Goal: Task Accomplishment & Management: Complete application form

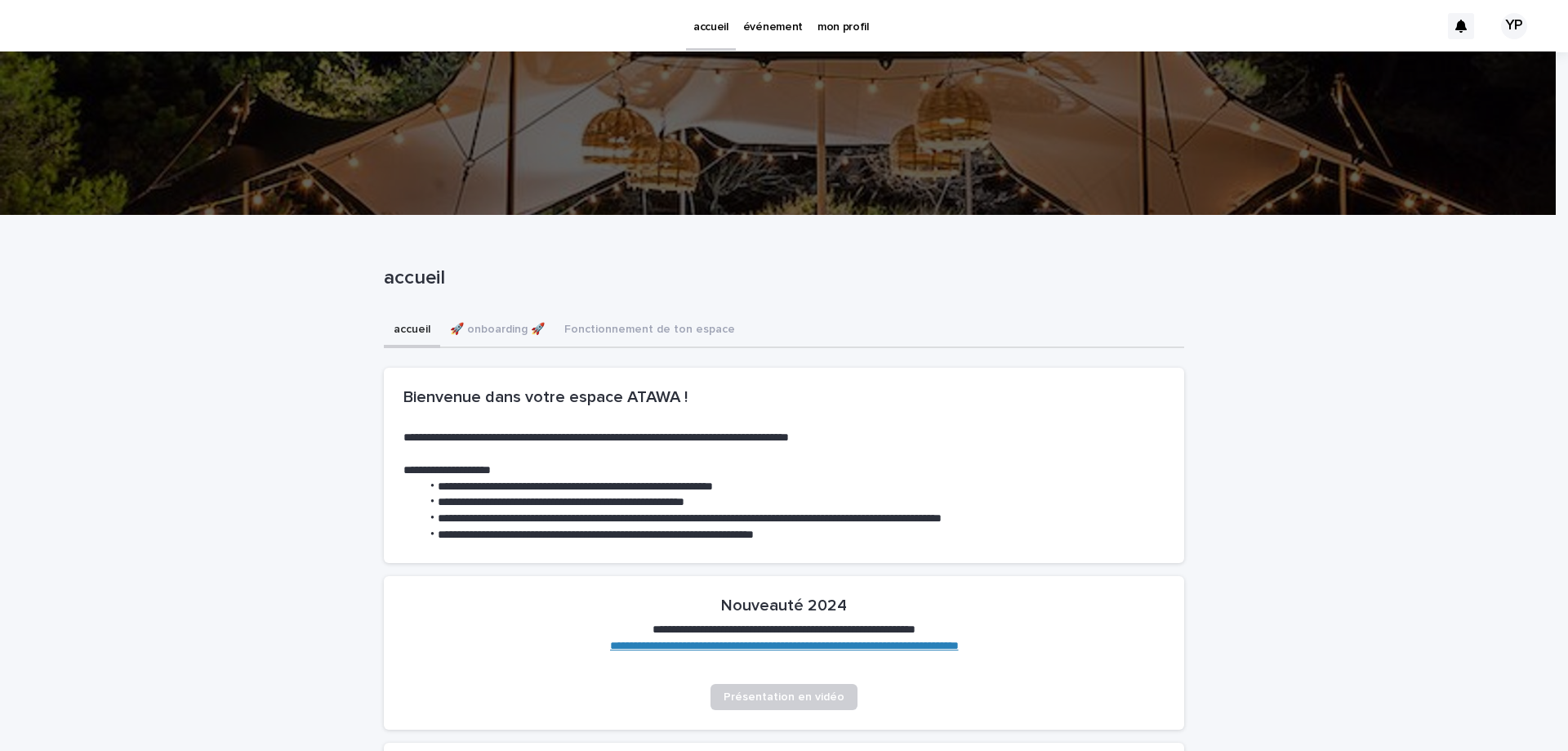
click at [788, 30] on p "événement" at bounding box center [773, 17] width 60 height 35
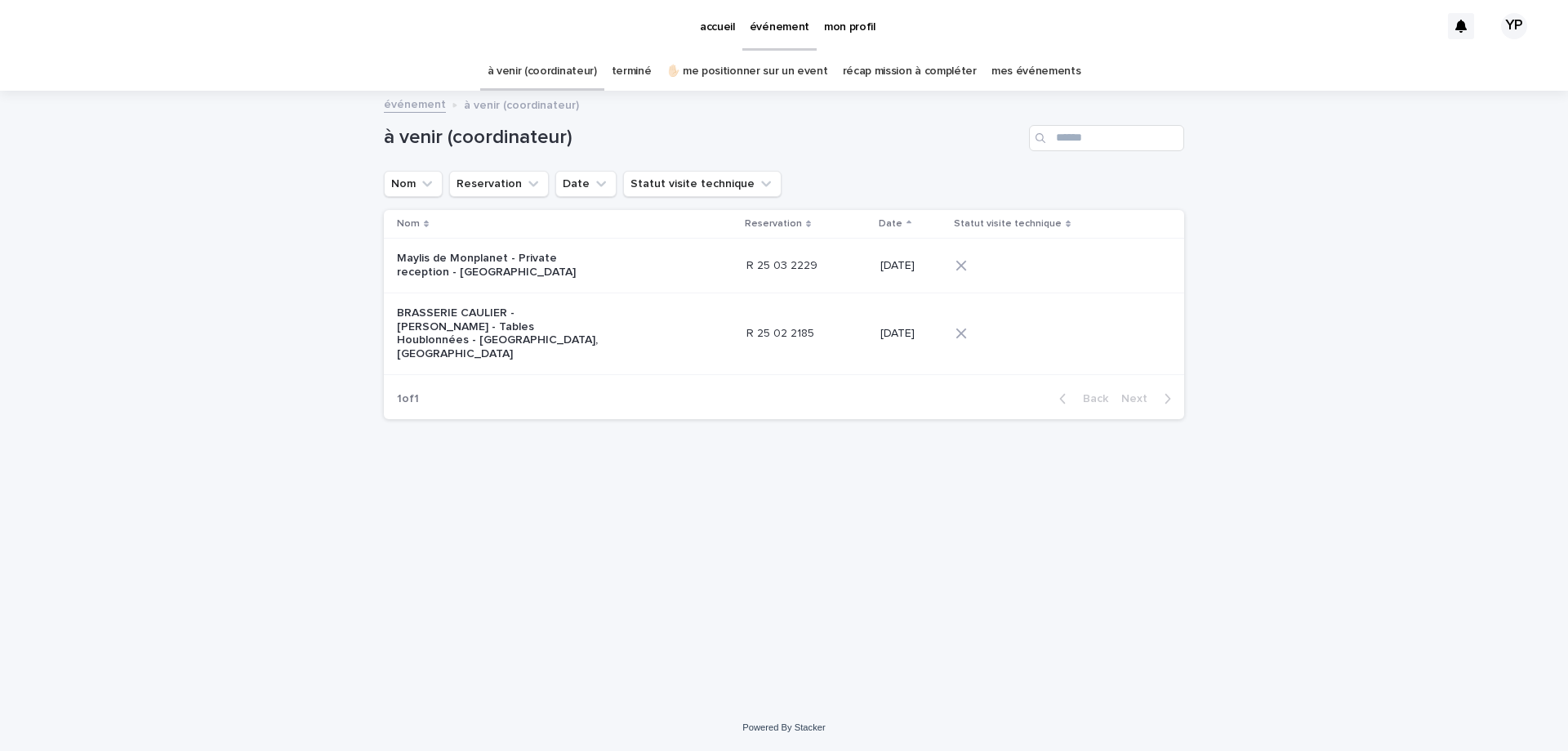
click at [745, 64] on link "✋🏻 me positionner sur un event" at bounding box center [747, 72] width 162 height 39
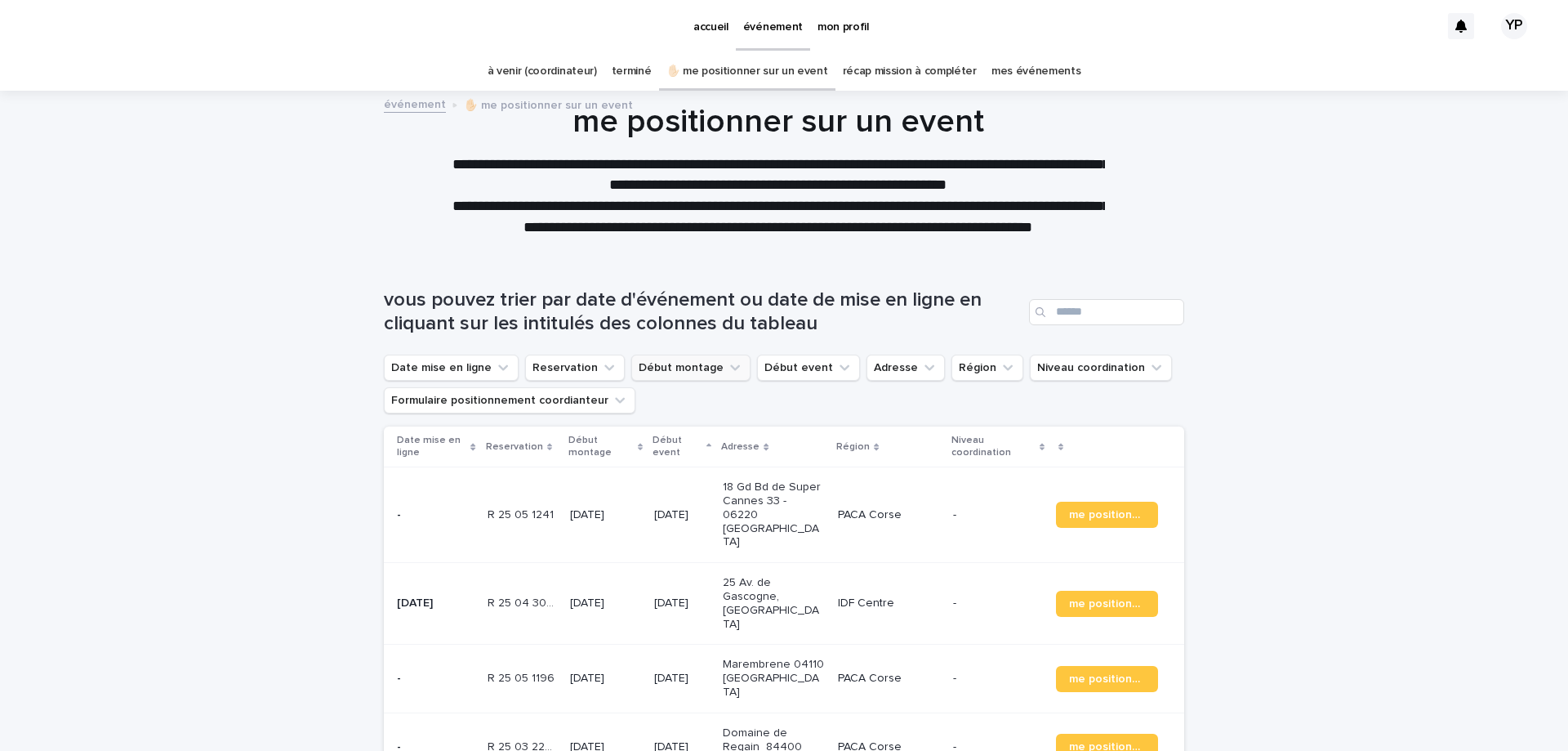
click at [649, 366] on button "Début montage" at bounding box center [690, 367] width 119 height 26
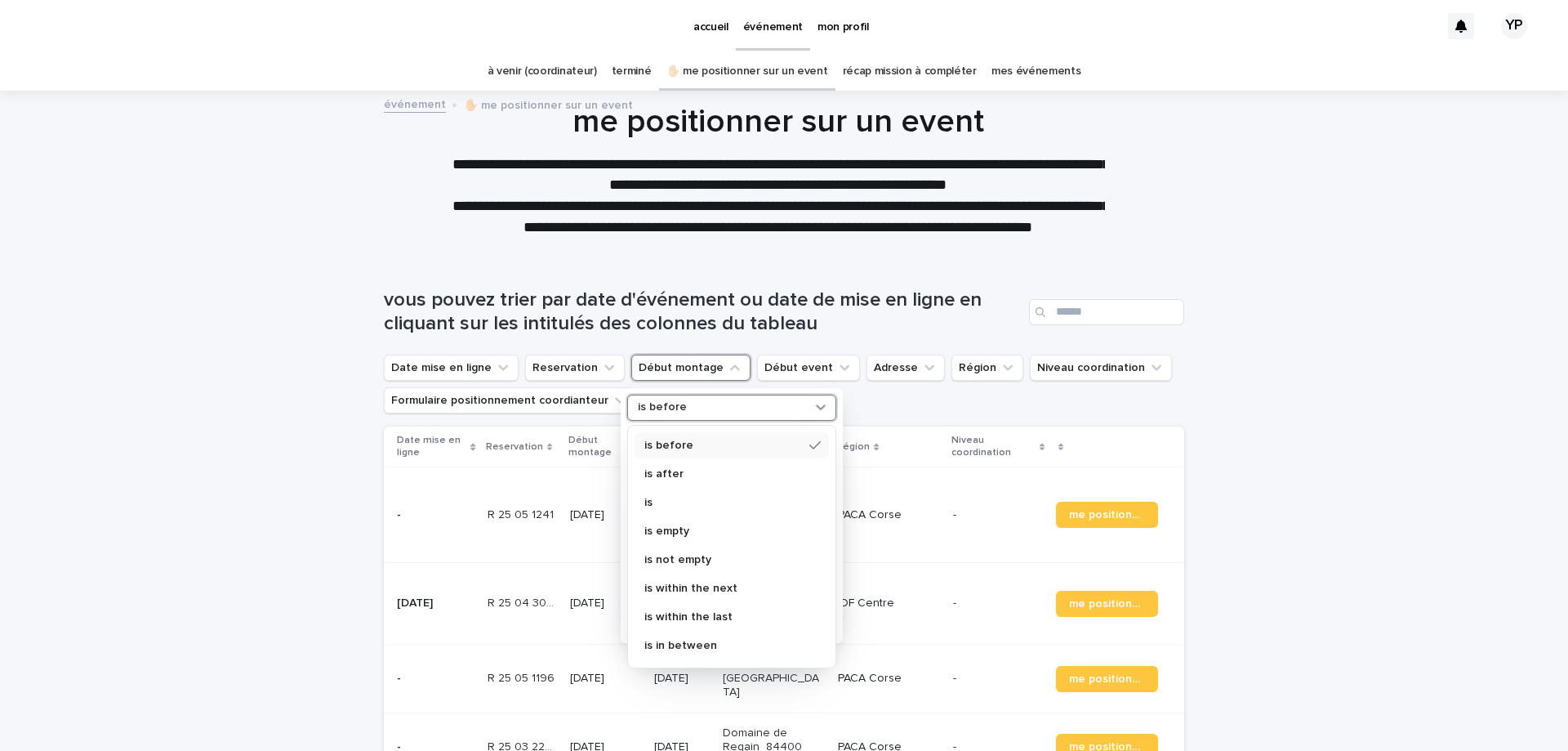
click at [692, 409] on div "is before" at bounding box center [721, 407] width 181 height 17
click at [707, 474] on p "is after" at bounding box center [724, 474] width 159 height 12
click at [660, 571] on p "next week" at bounding box center [723, 566] width 173 height 12
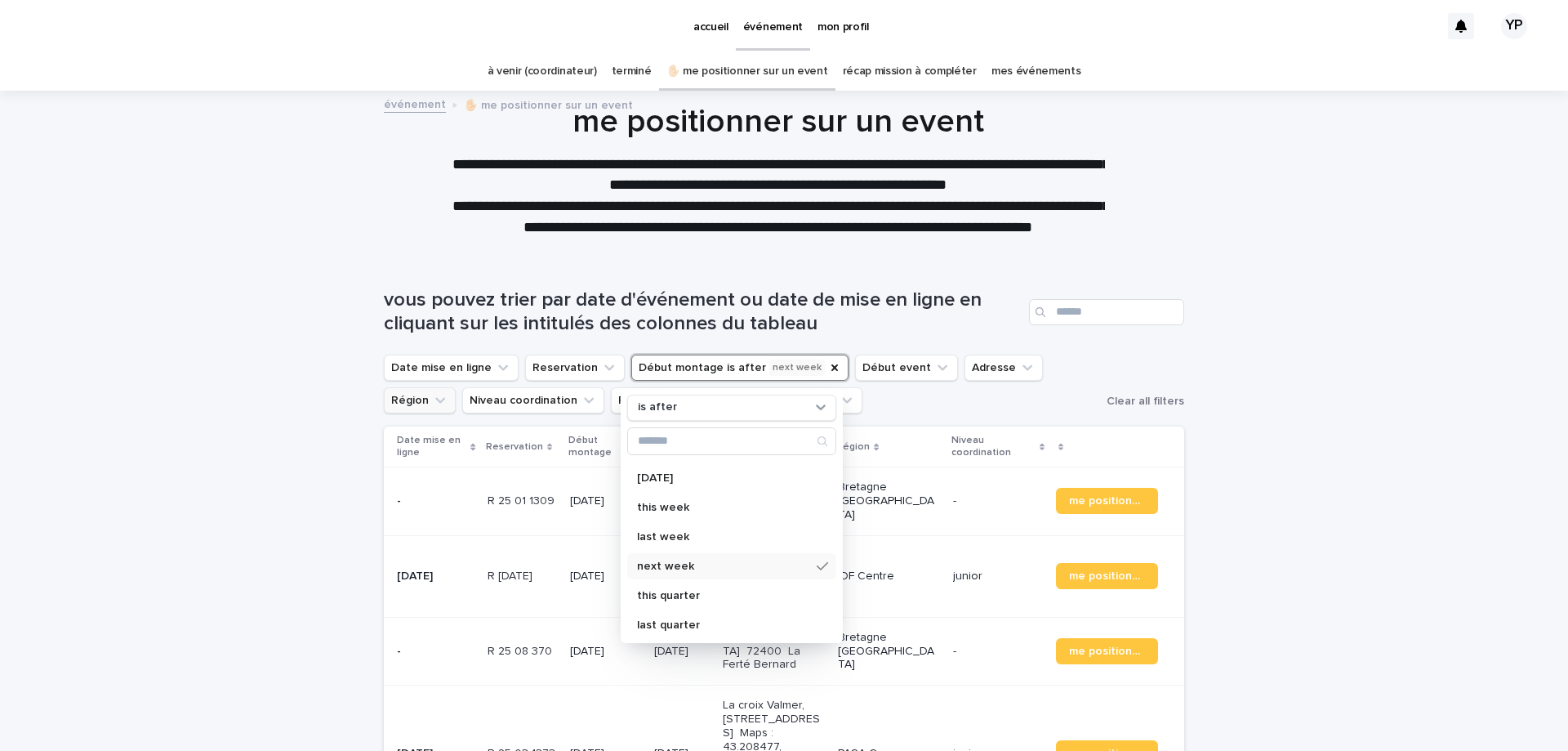
click at [449, 392] on icon "Région" at bounding box center [439, 400] width 16 height 16
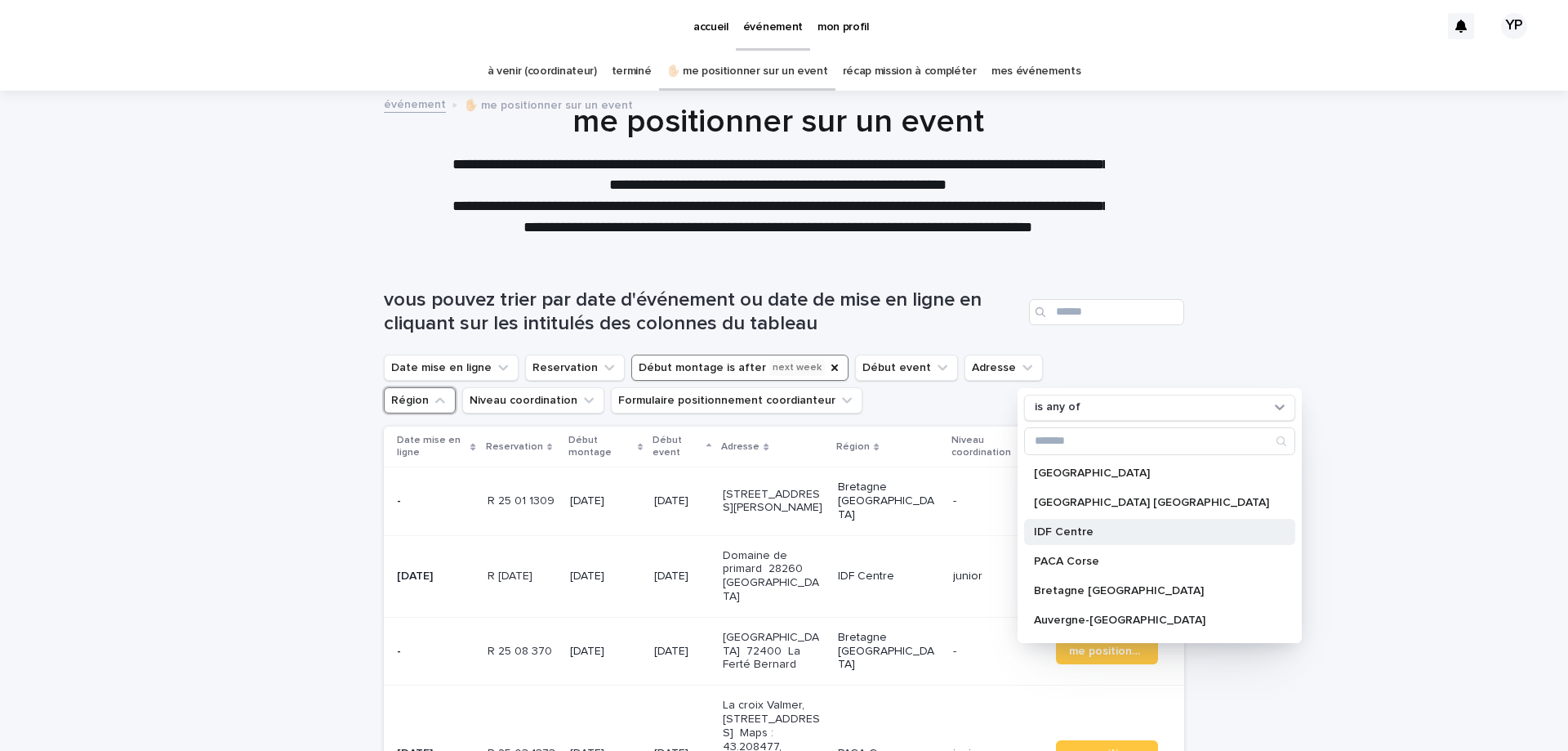
click at [1063, 535] on p "IDF Centre" at bounding box center [1151, 532] width 235 height 12
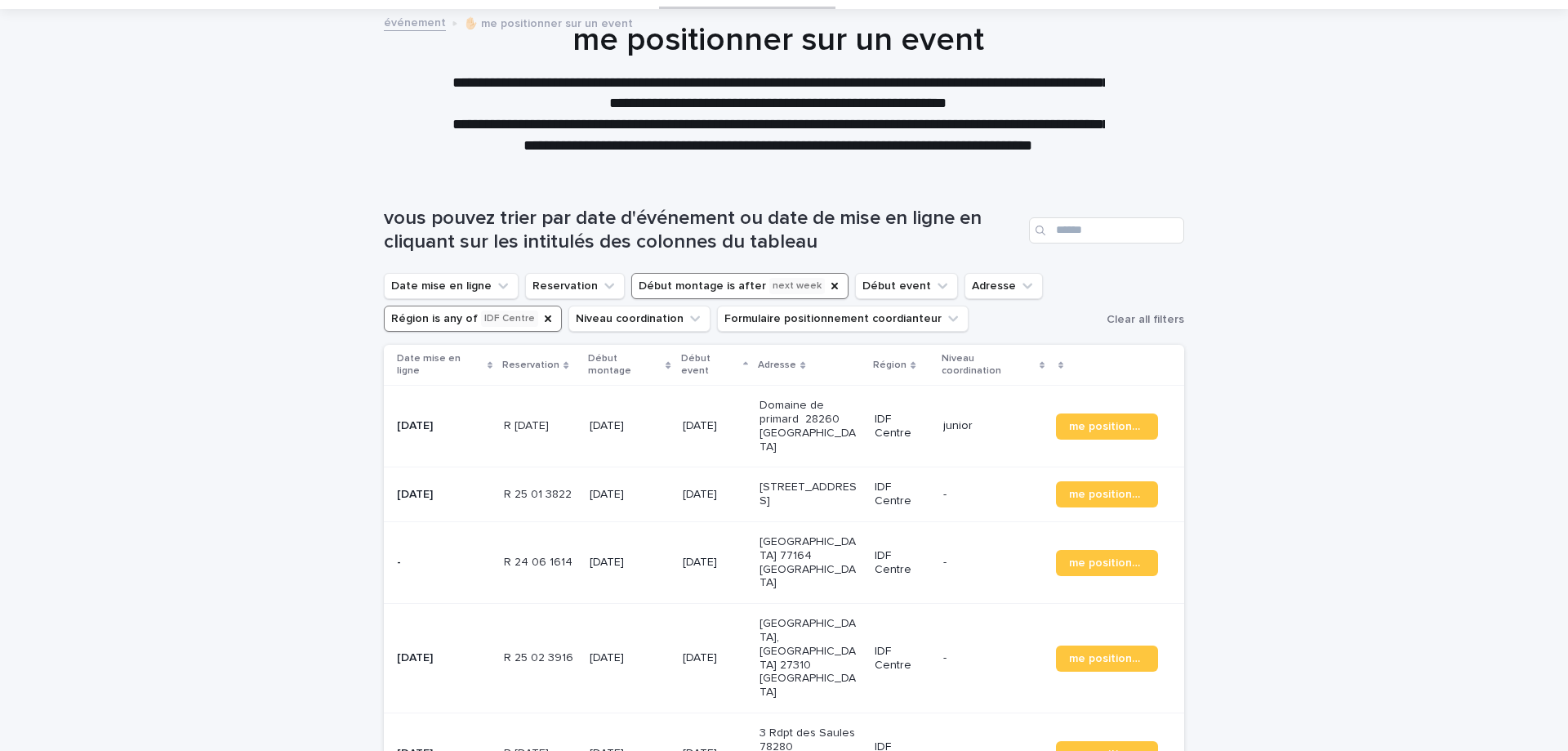
scroll to position [164, 0]
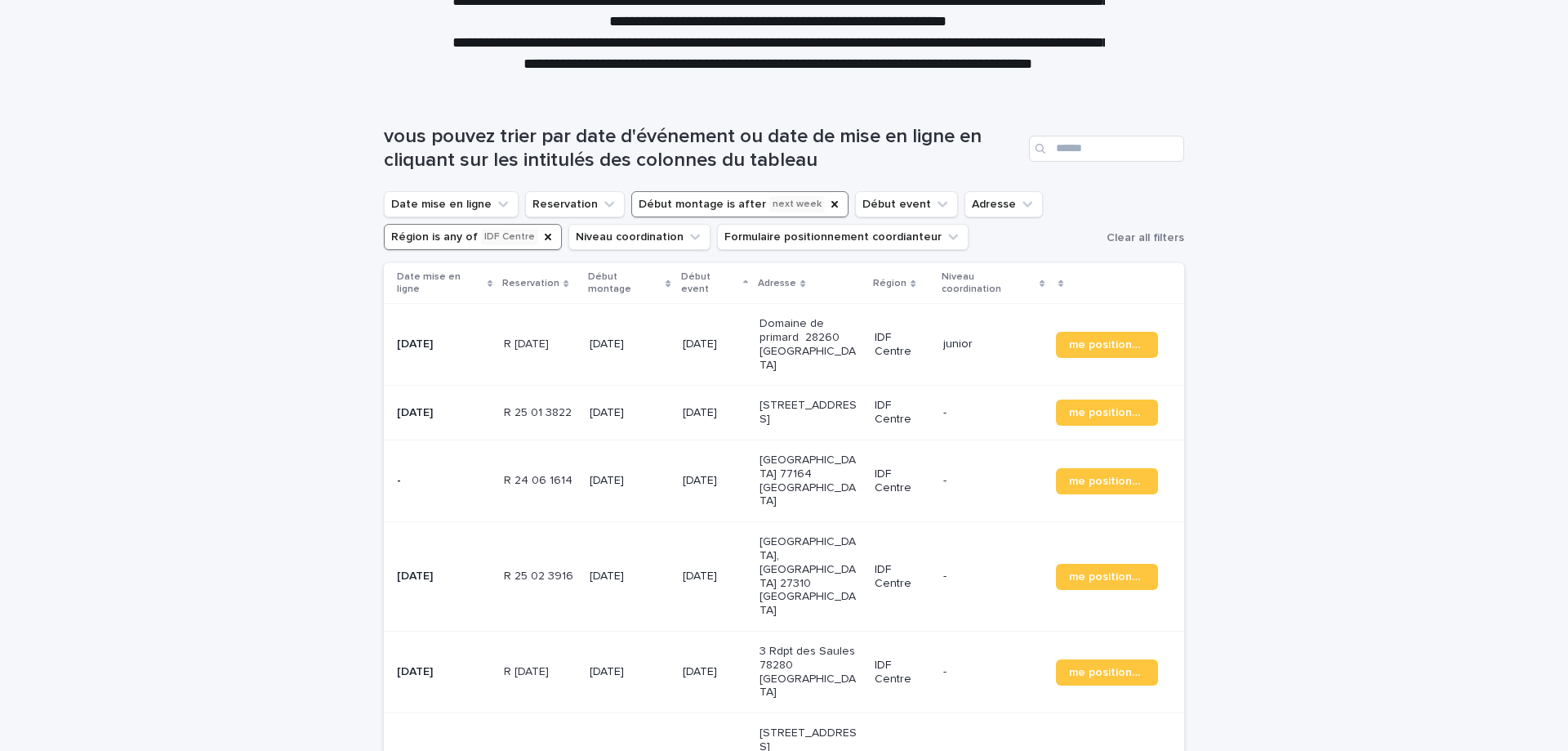
click at [1105, 462] on div "me positionner" at bounding box center [1107, 481] width 102 height 39
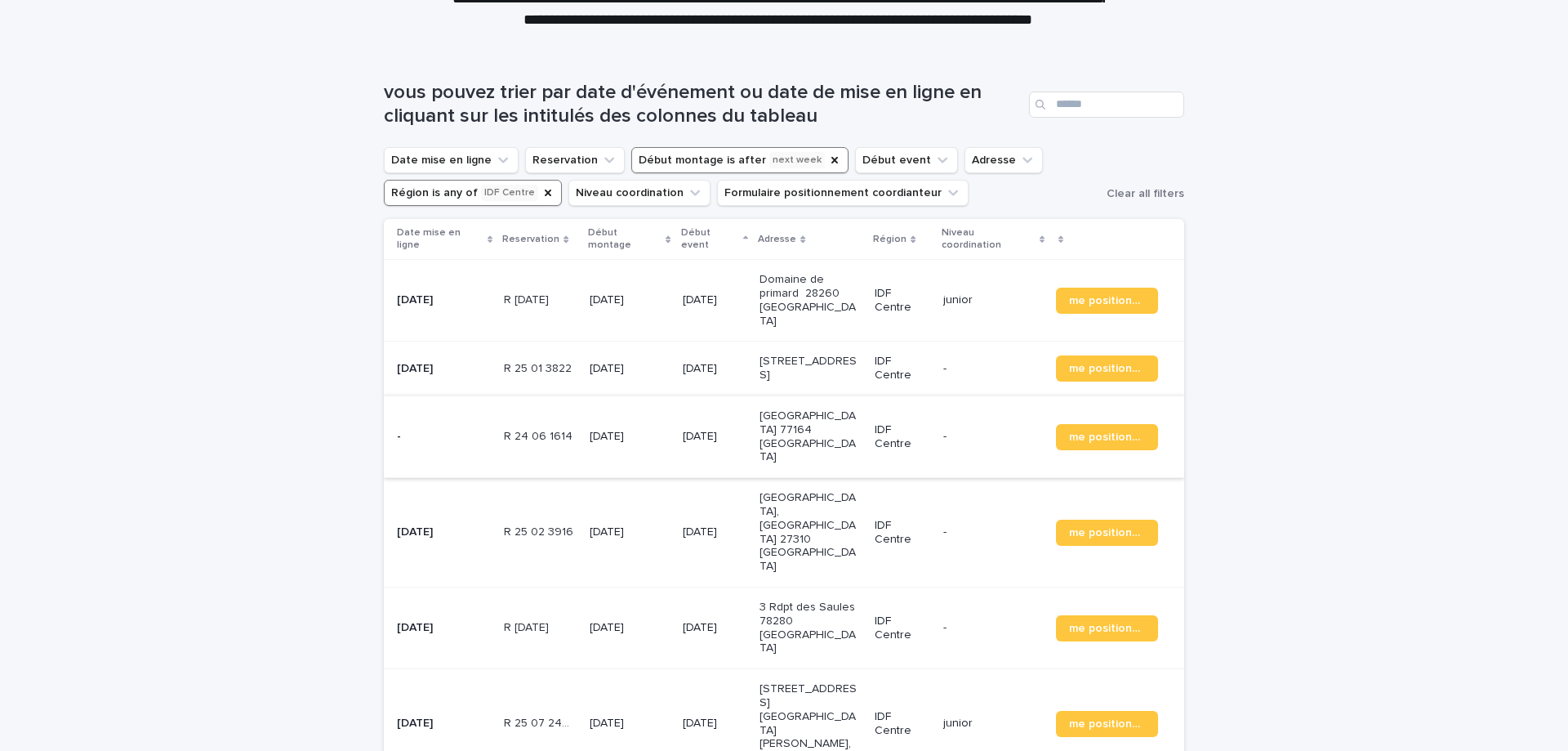
scroll to position [245, 0]
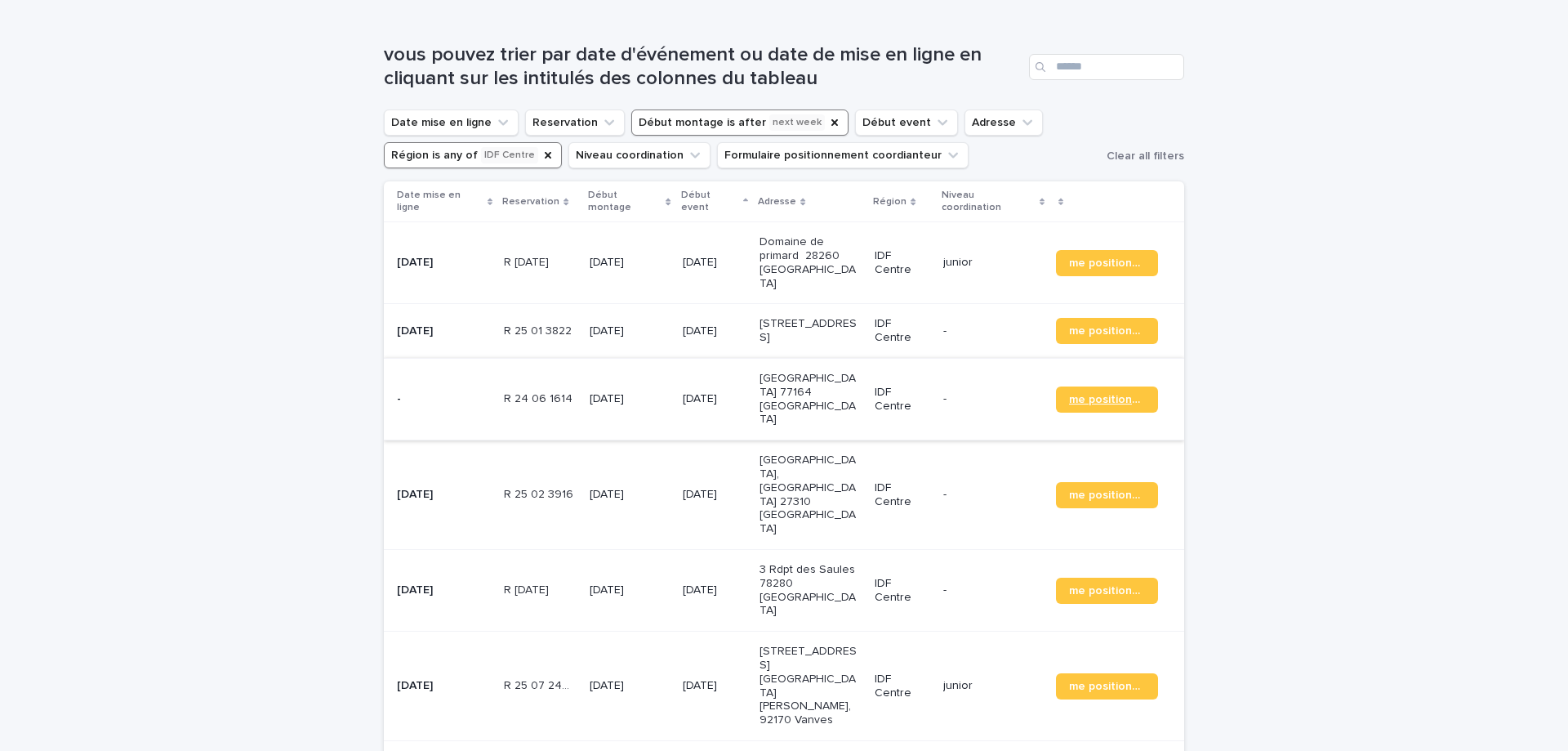
click at [1114, 389] on link "me positionner" at bounding box center [1107, 399] width 102 height 26
click at [1098, 585] on span "me positionner" at bounding box center [1107, 591] width 76 height 12
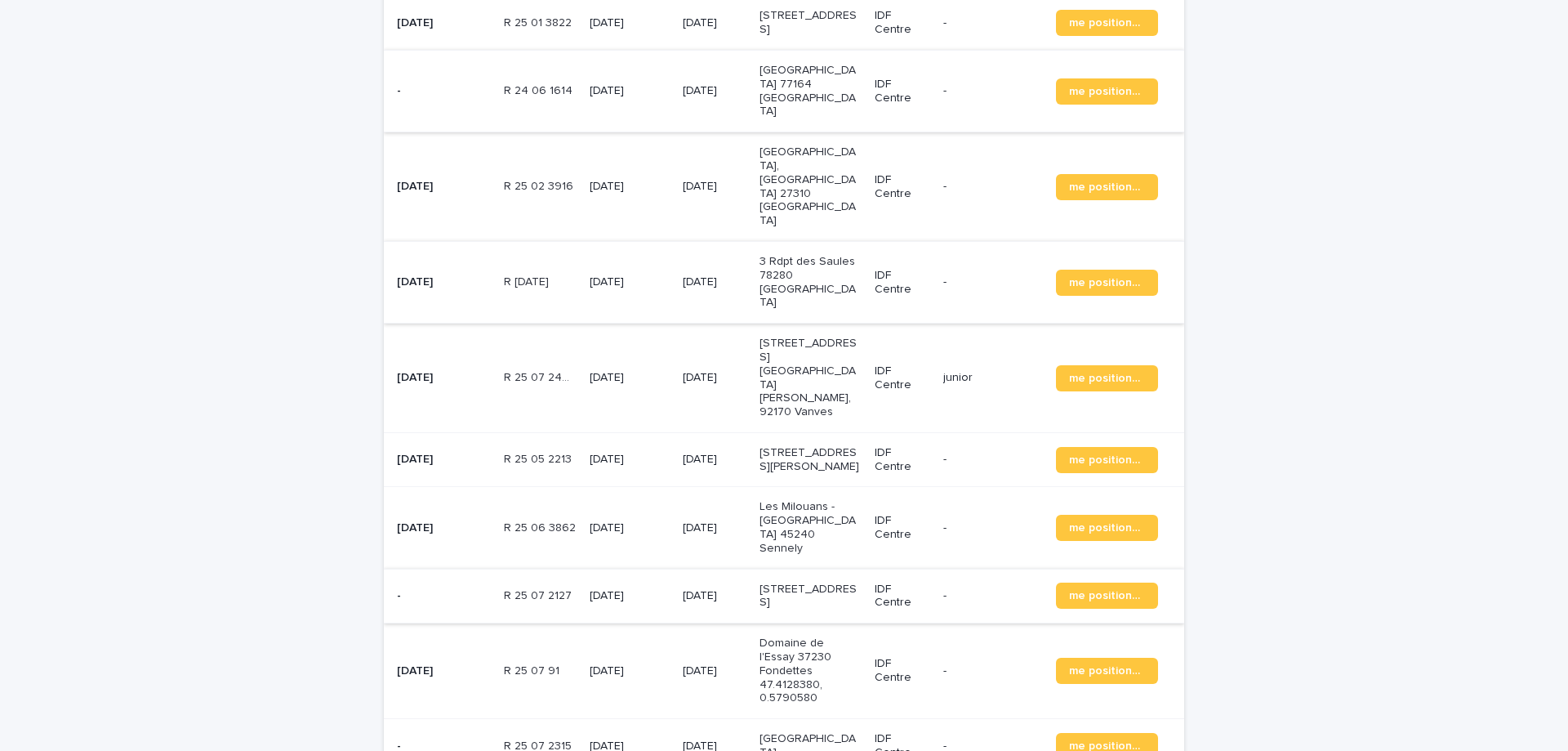
scroll to position [572, 0]
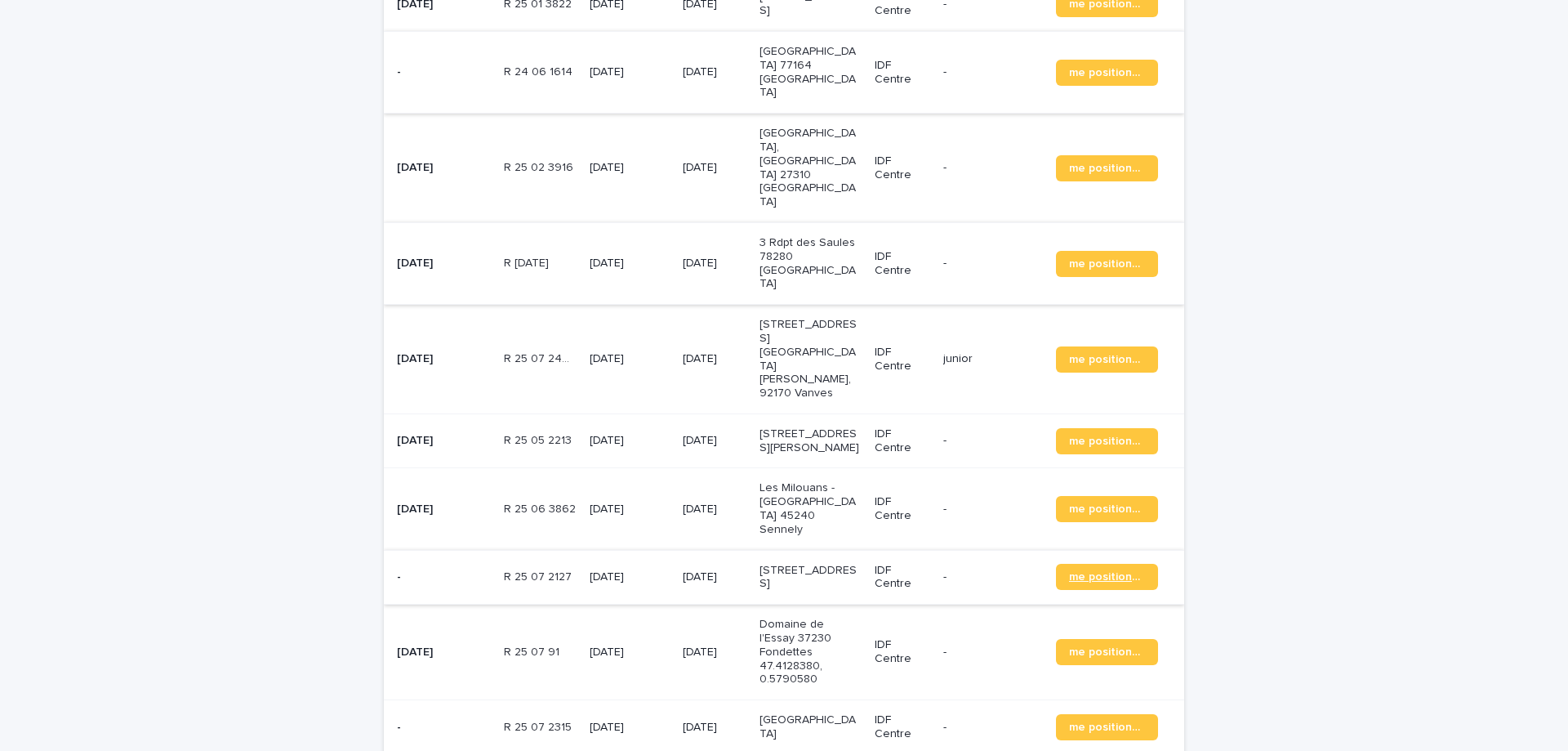
click at [1098, 571] on span "me positionner" at bounding box center [1107, 577] width 76 height 12
click at [1092, 721] on span "me positionner" at bounding box center [1107, 727] width 76 height 12
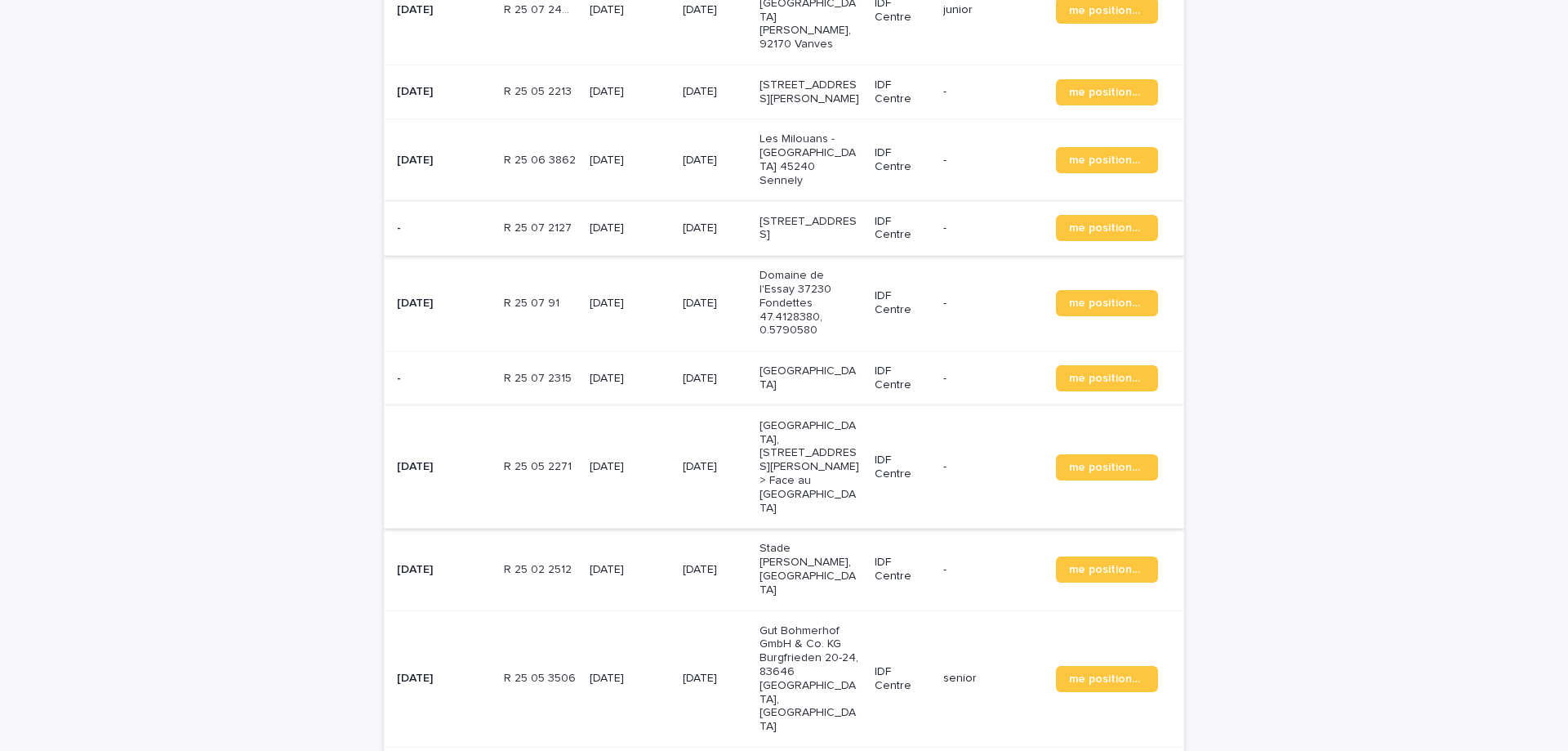
scroll to position [940, 0]
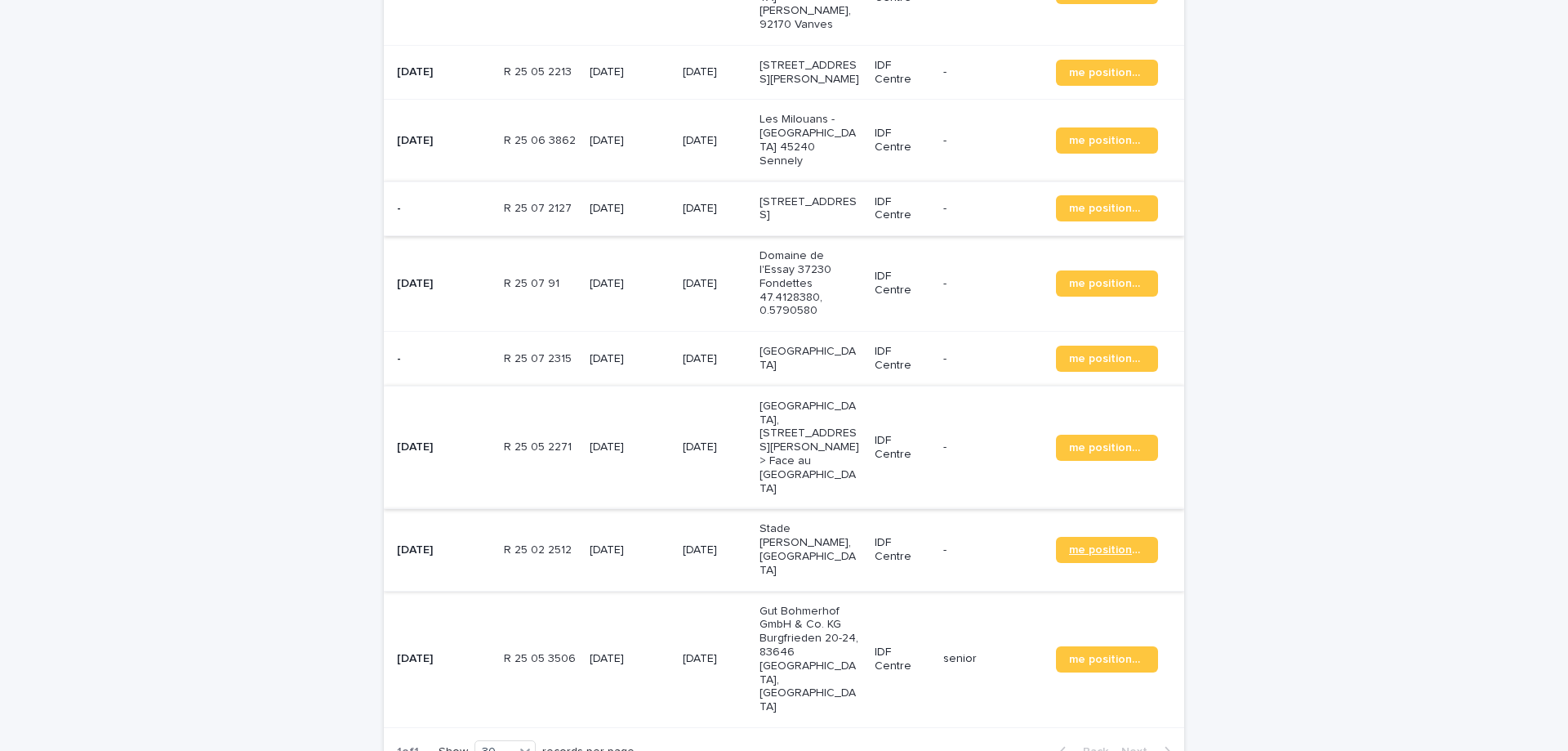
click at [1100, 544] on span "me positionner" at bounding box center [1107, 550] width 76 height 12
click at [1092, 654] on span "me positionner" at bounding box center [1107, 660] width 76 height 12
